Goal: Information Seeking & Learning: Find specific fact

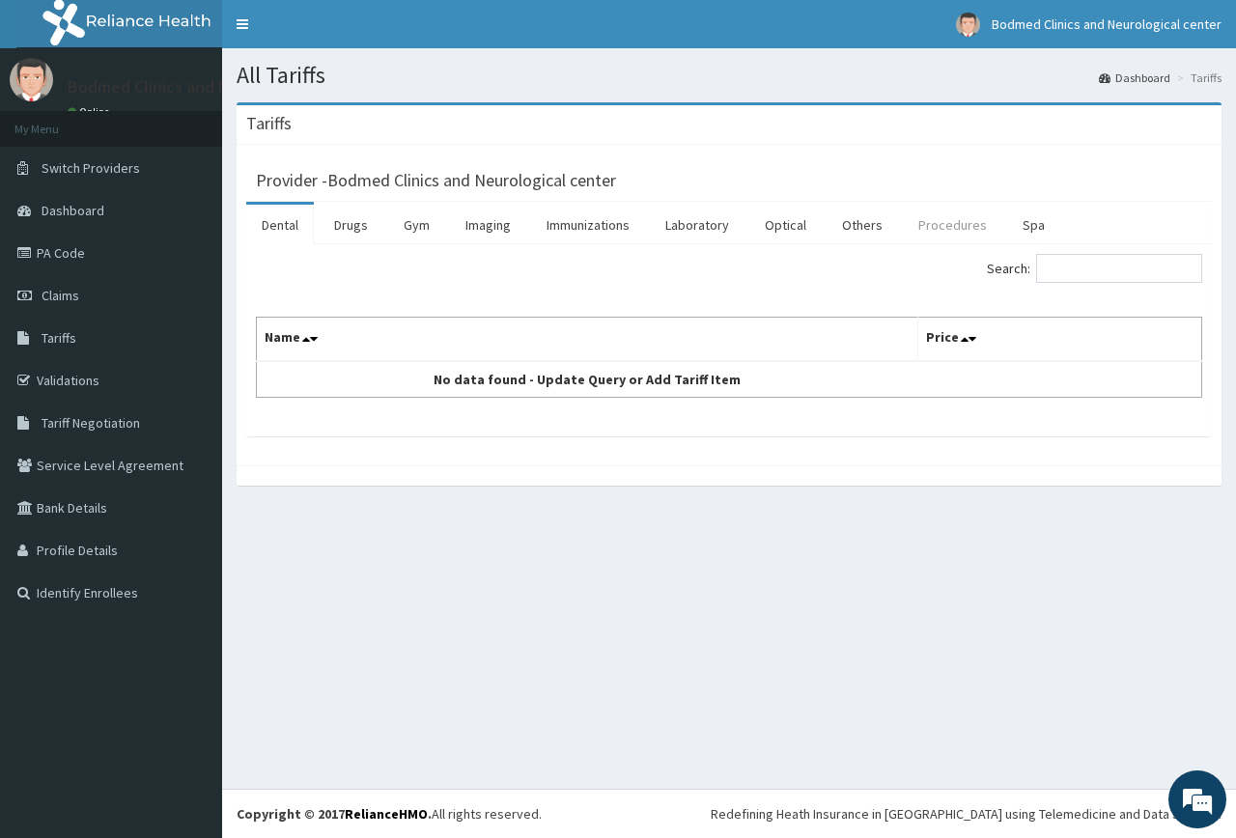
click at [942, 217] on link "Procedures" at bounding box center [952, 225] width 99 height 41
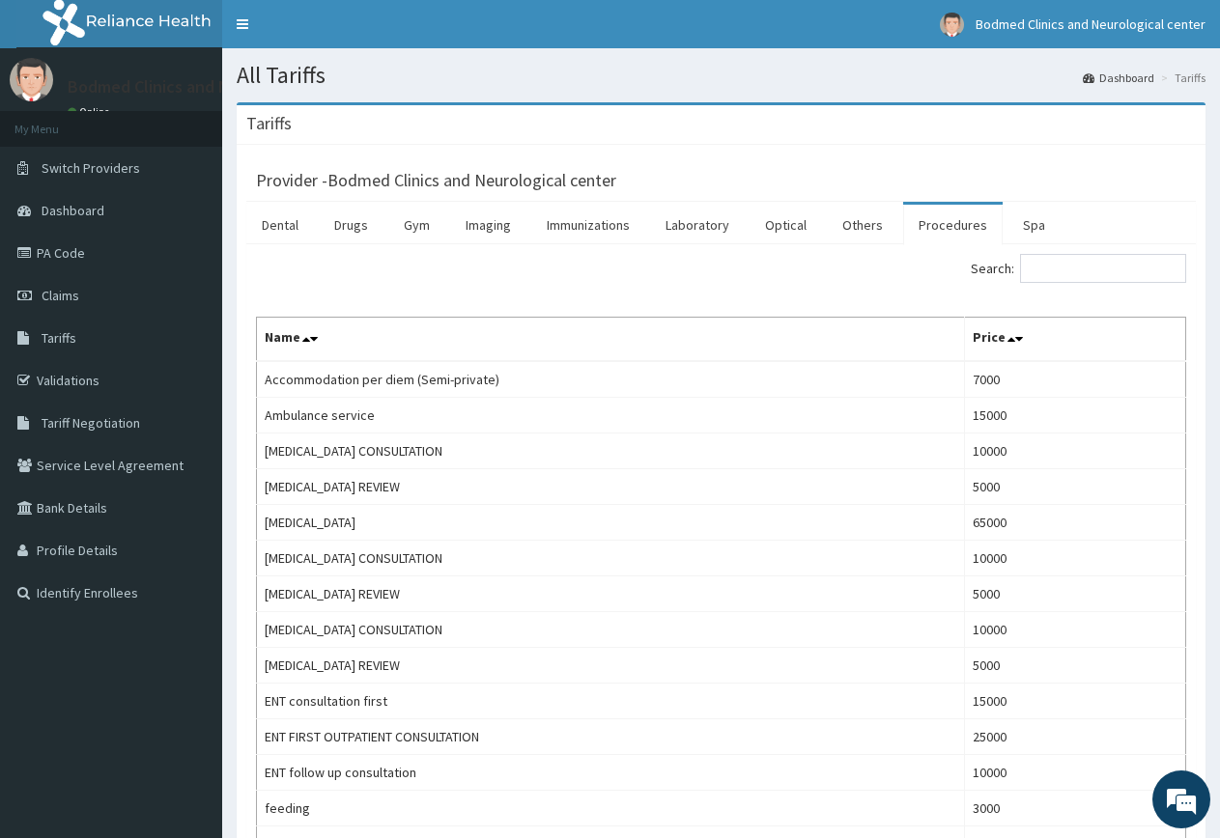
click at [1113, 243] on ul "Dental Drugs Gym Imaging Immunizations Laboratory Optical Others Procedures Spa" at bounding box center [720, 223] width 949 height 42
click at [1102, 263] on input "Search:" at bounding box center [1103, 268] width 166 height 29
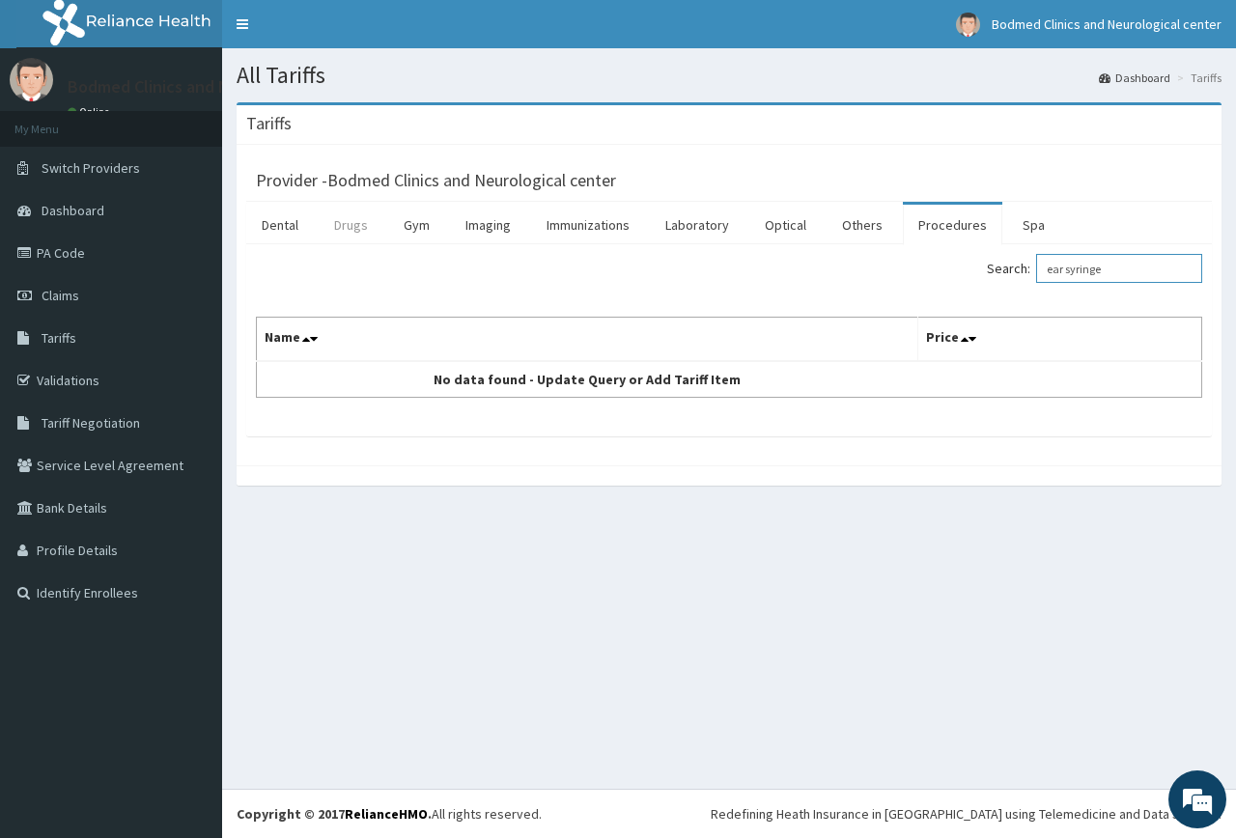
type input "ear syringe"
click at [342, 222] on link "Drugs" at bounding box center [351, 225] width 65 height 41
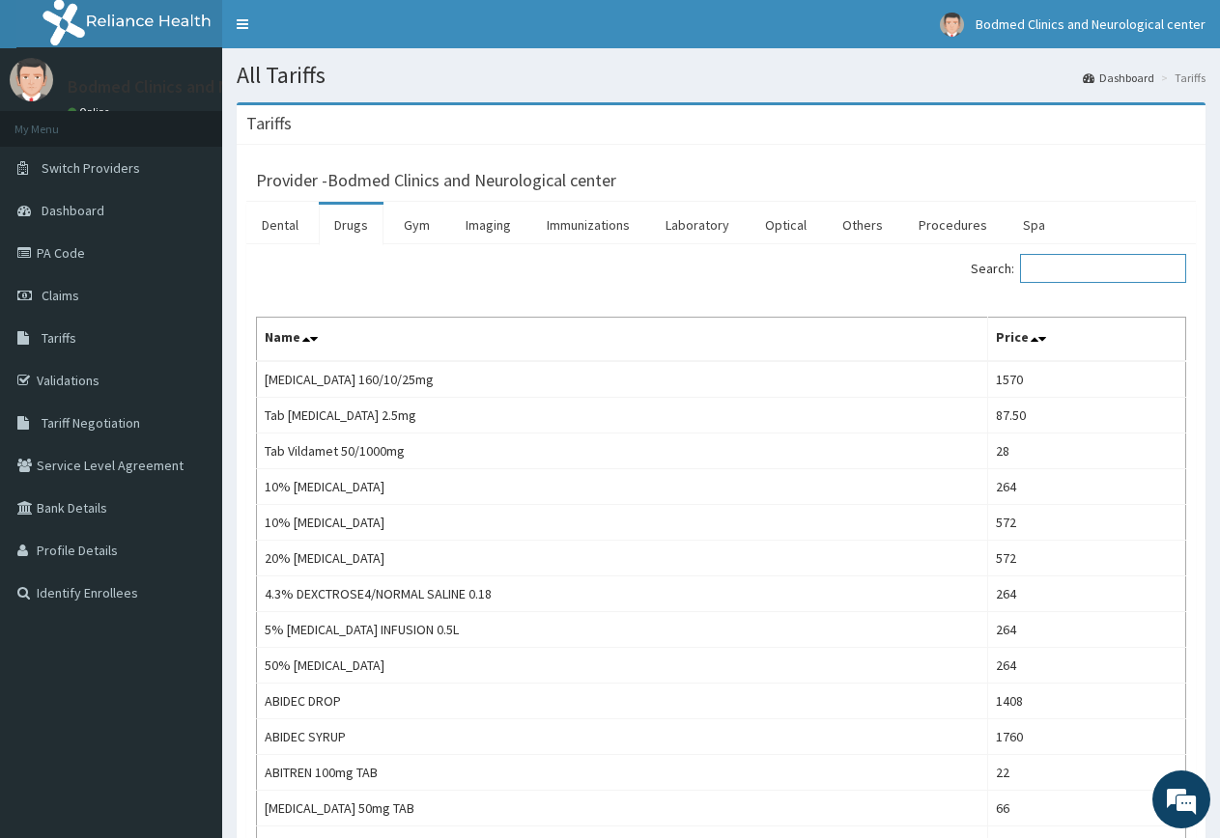
click at [1057, 283] on input "Search:" at bounding box center [1103, 268] width 166 height 29
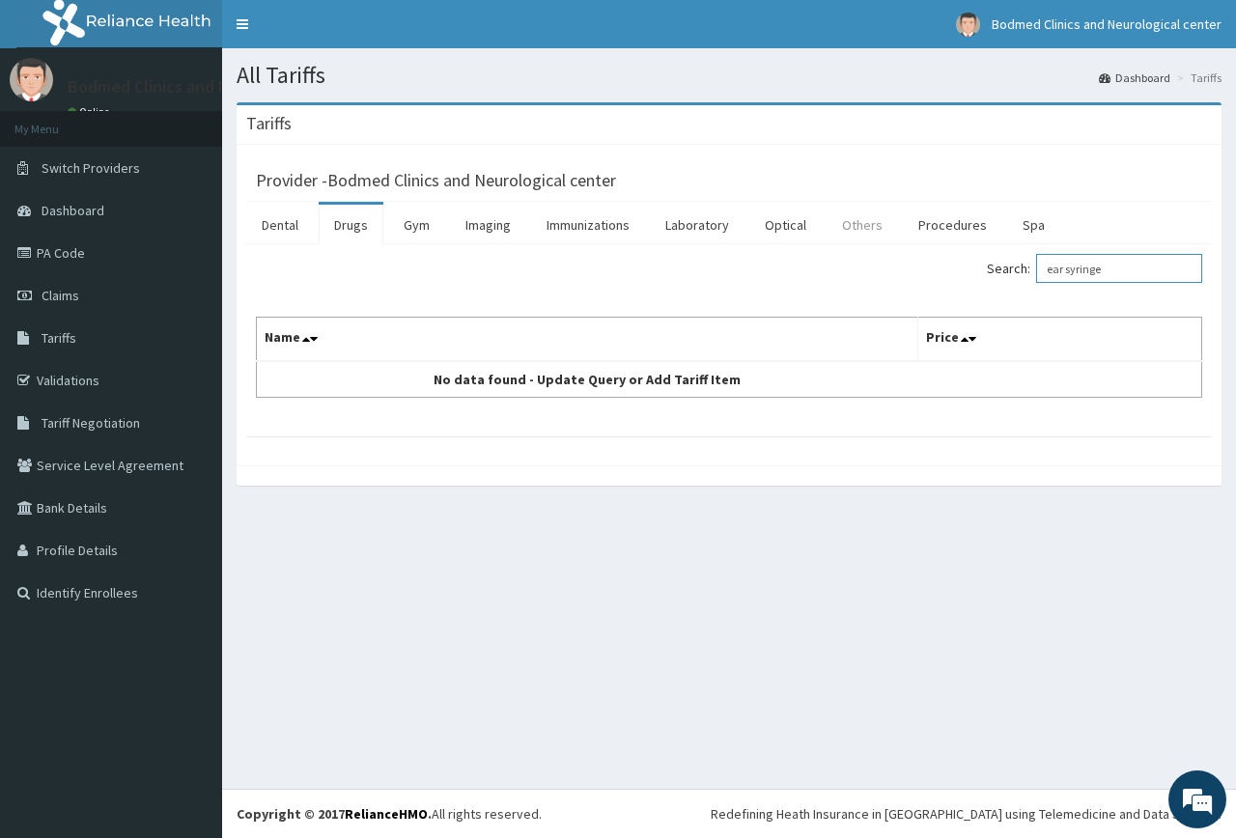
type input "ear syringe"
click at [864, 233] on link "Others" at bounding box center [862, 225] width 71 height 41
click at [1061, 265] on input "Search:" at bounding box center [1119, 268] width 166 height 29
type input "ear syringe"
click at [1014, 235] on link "Spa" at bounding box center [1033, 225] width 53 height 41
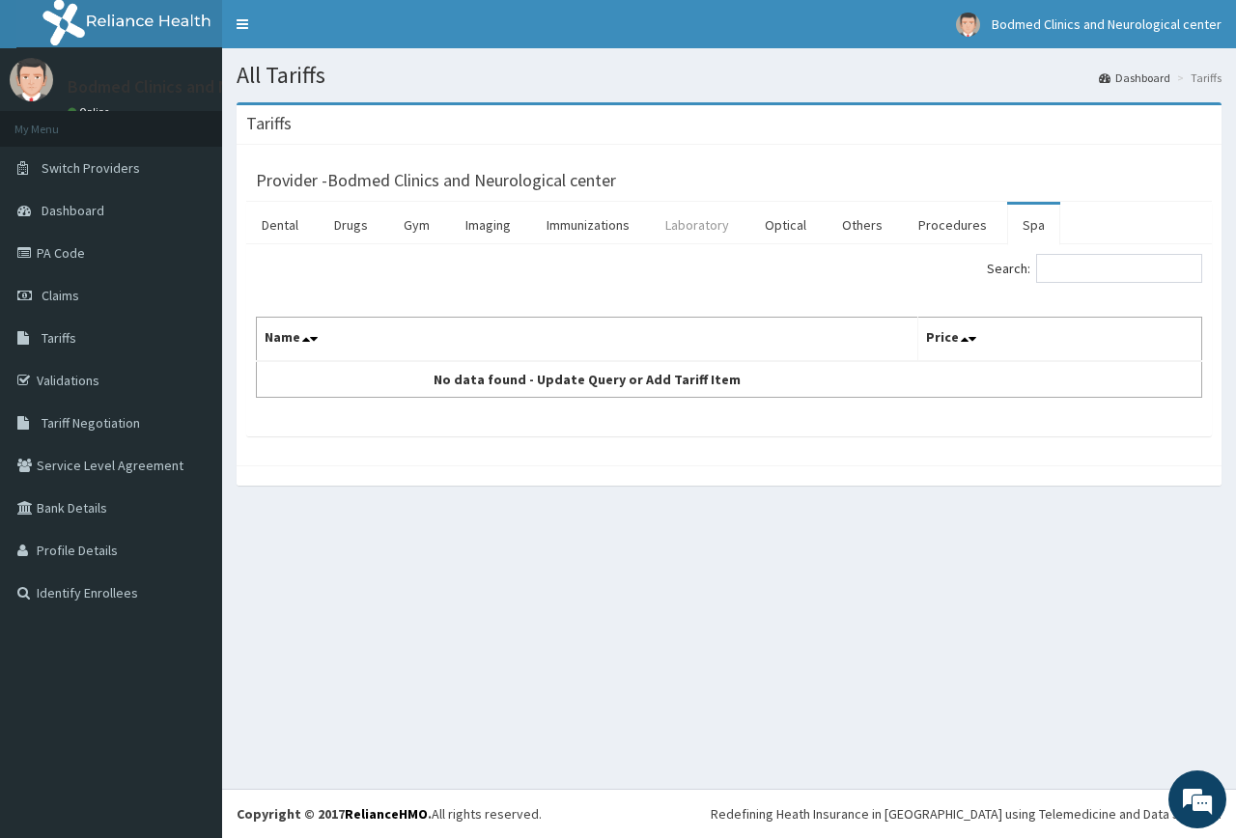
click at [704, 221] on link "Laboratory" at bounding box center [697, 225] width 95 height 41
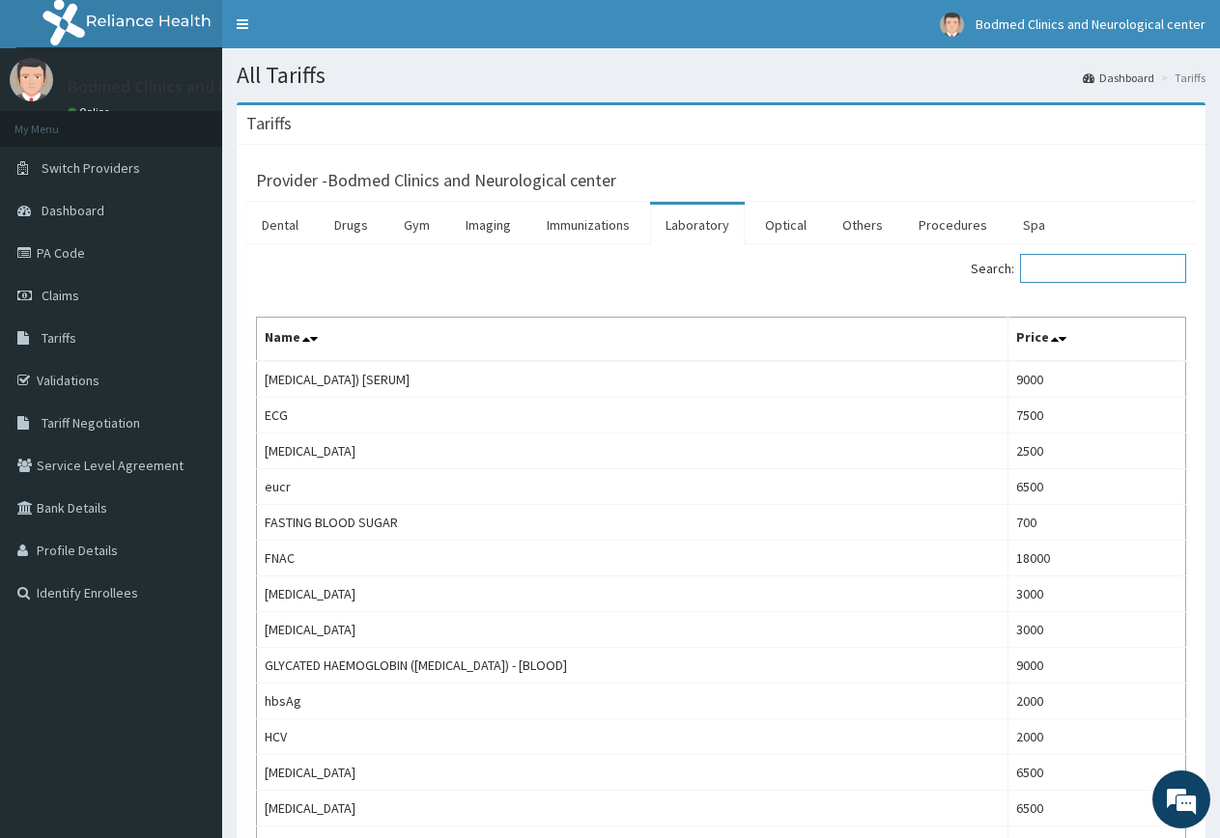
click at [1037, 266] on input "Search:" at bounding box center [1103, 268] width 166 height 29
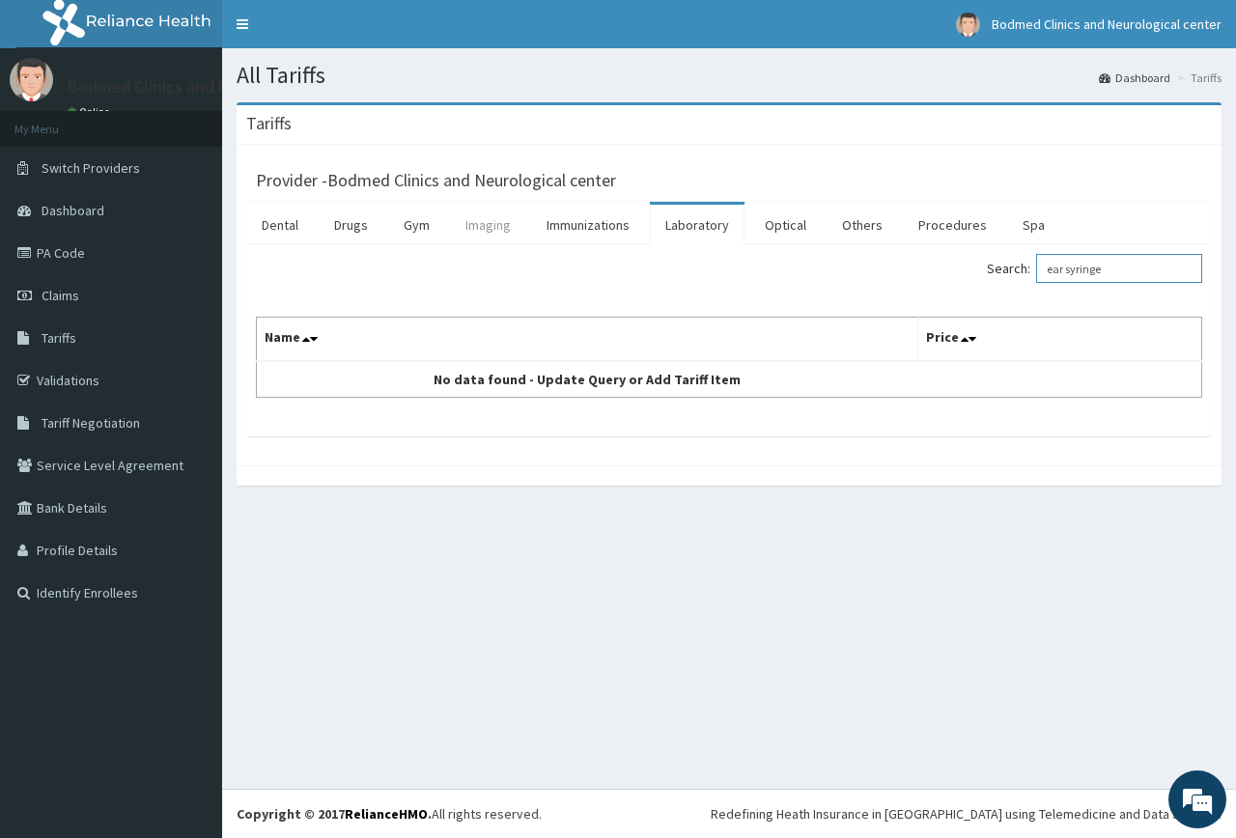
type input "ear syringe"
click at [472, 232] on link "Imaging" at bounding box center [488, 225] width 76 height 41
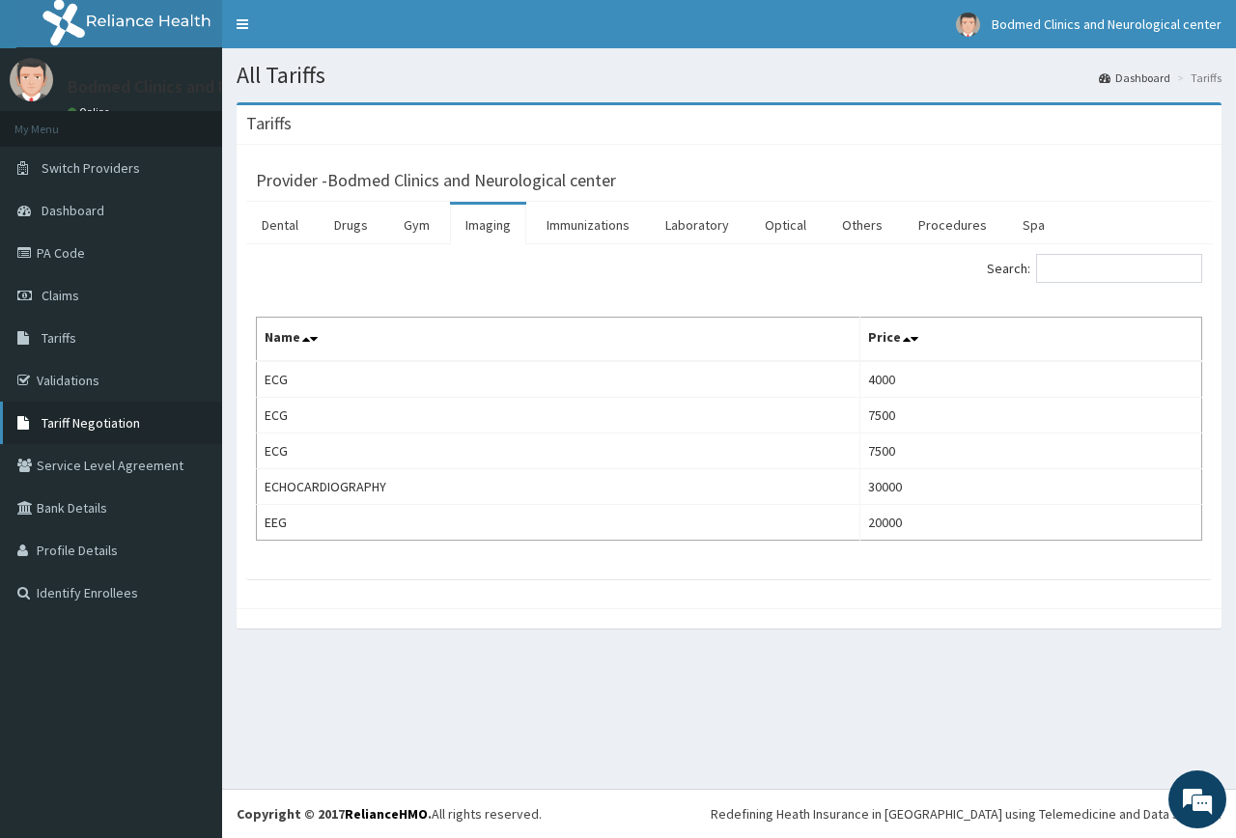
click at [106, 420] on span "Tariff Negotiation" at bounding box center [91, 422] width 99 height 17
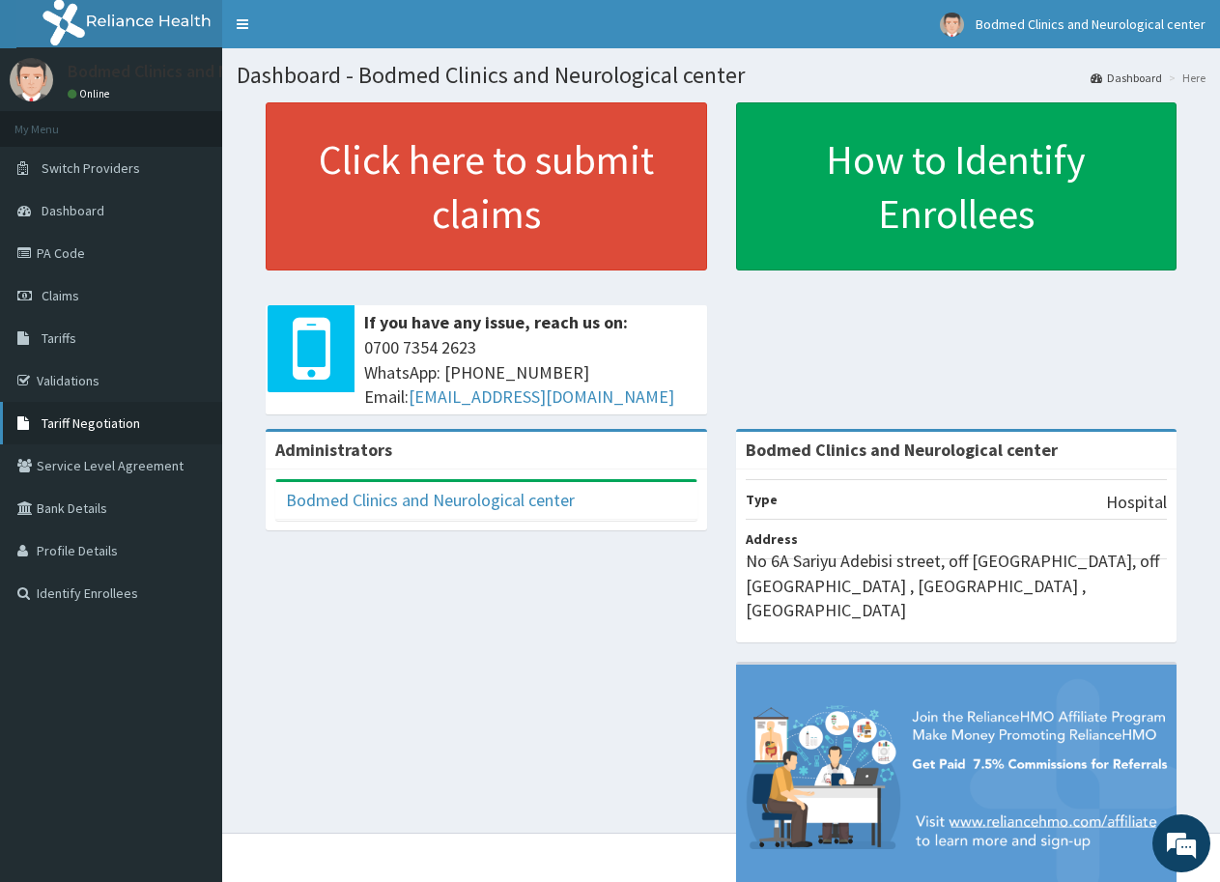
click at [49, 415] on span "Tariff Negotiation" at bounding box center [91, 422] width 99 height 17
